Goal: Task Accomplishment & Management: Use online tool/utility

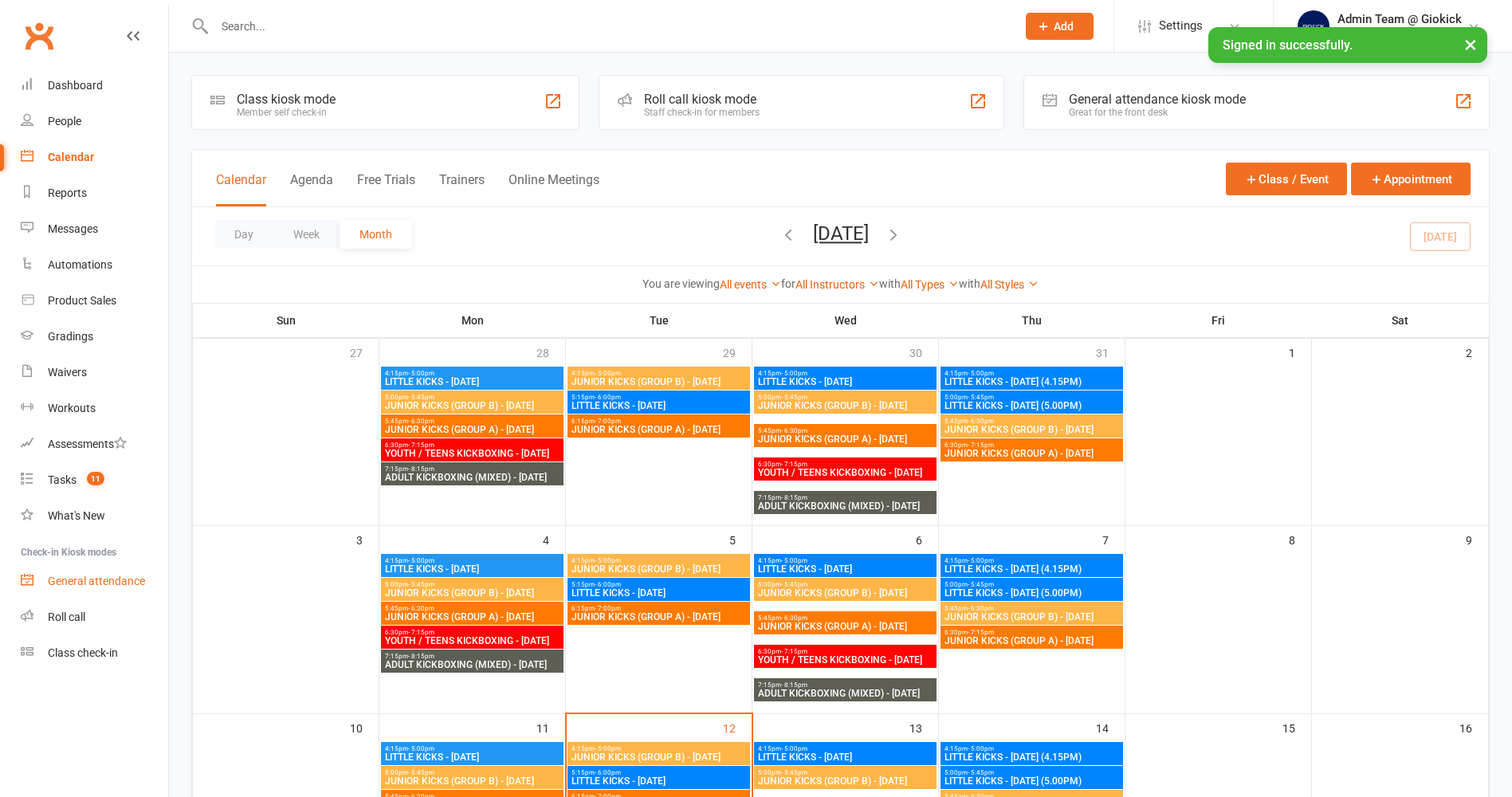
click at [98, 576] on div "General attendance" at bounding box center [97, 581] width 98 height 13
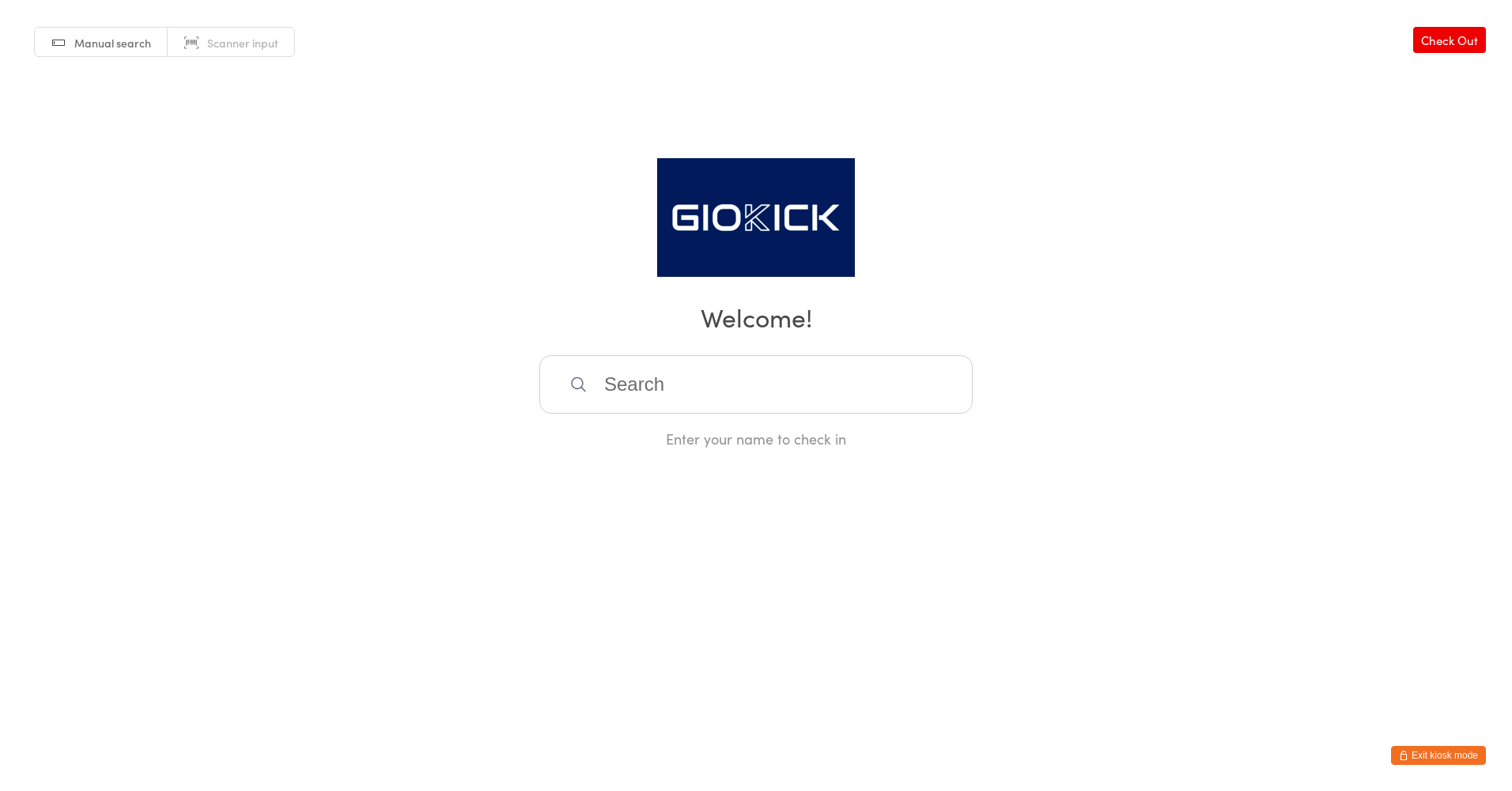
click at [249, 40] on span "Scanner input" at bounding box center [243, 42] width 71 height 16
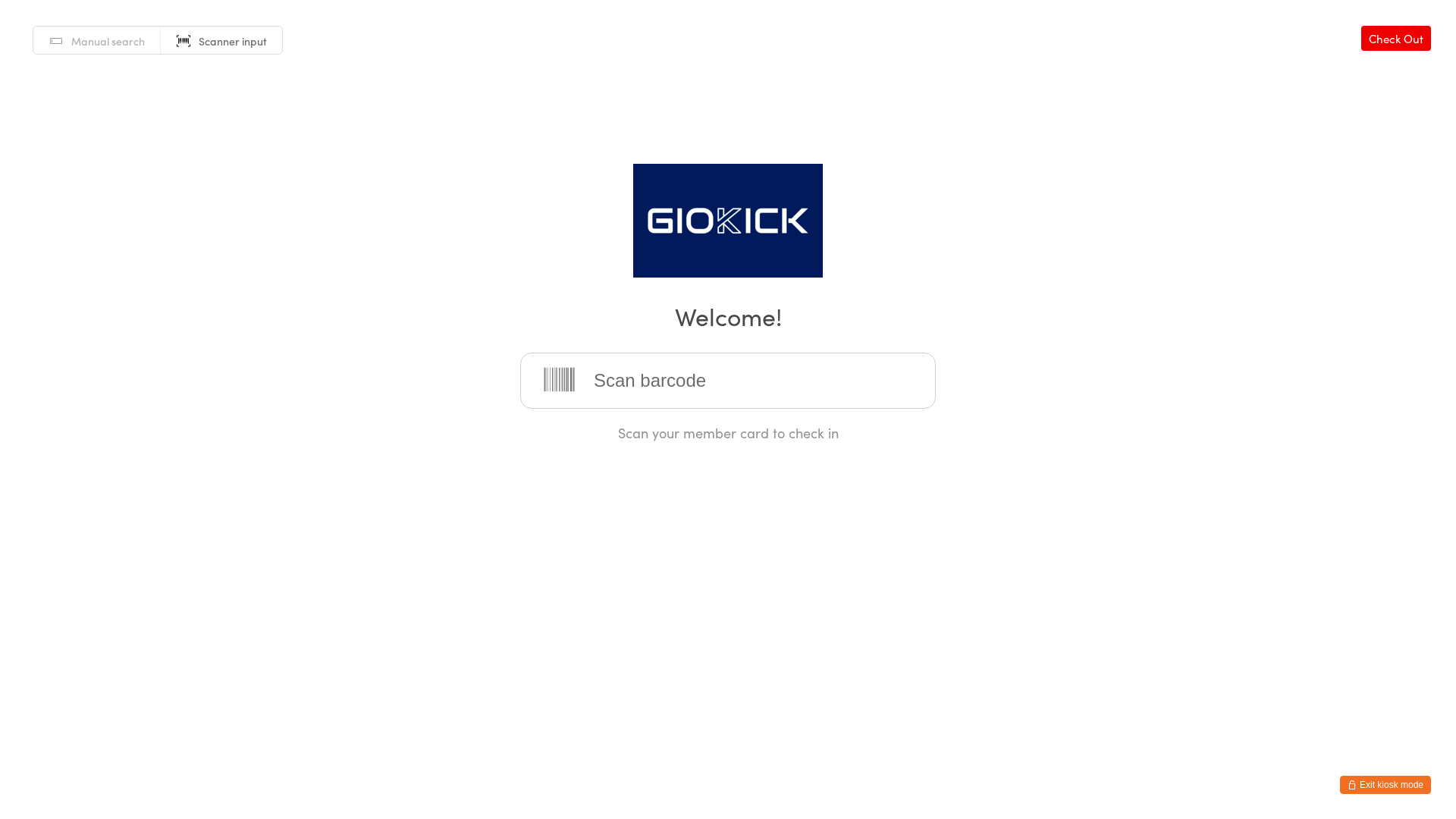
click at [745, 375] on input "search" at bounding box center [728, 381] width 415 height 56
